Goal: Task Accomplishment & Management: Manage account settings

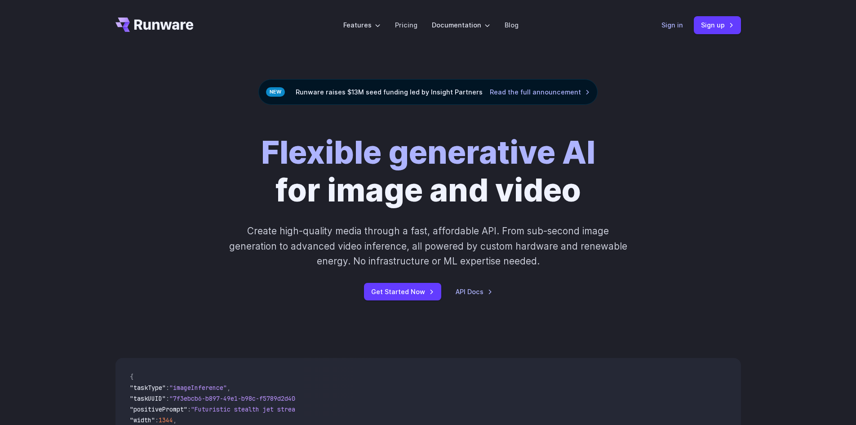
click at [677, 28] on link "Sign in" at bounding box center [673, 25] width 22 height 10
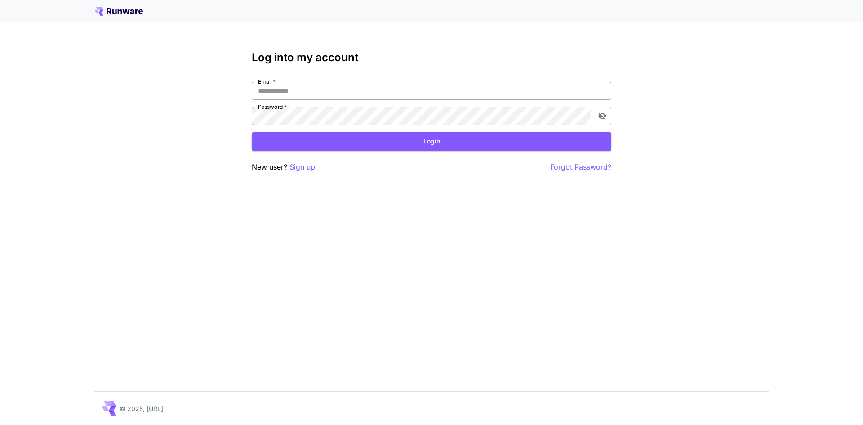
click at [439, 83] on input "Email   *" at bounding box center [432, 91] width 360 height 18
click at [430, 91] on input "Email   *" at bounding box center [432, 91] width 360 height 18
click at [465, 99] on input "Email   *" at bounding box center [432, 91] width 360 height 18
click at [466, 94] on input "Email   *" at bounding box center [432, 91] width 360 height 18
